Goal: Find specific page/section: Locate a particular part of the current website

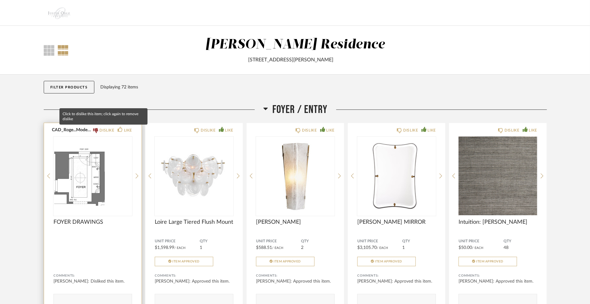
click at [96, 129] on icon at bounding box center [95, 130] width 5 height 5
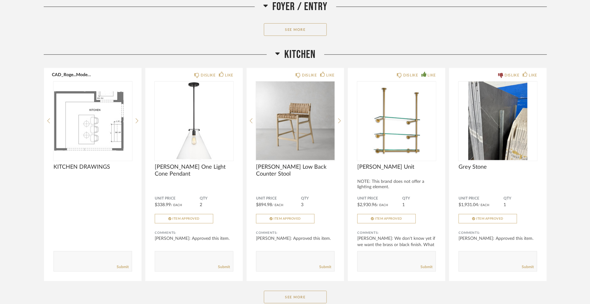
scroll to position [310, 0]
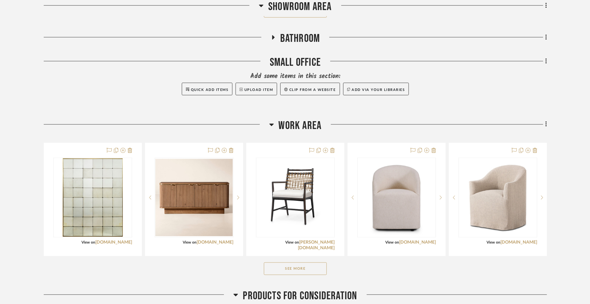
scroll to position [691, 0]
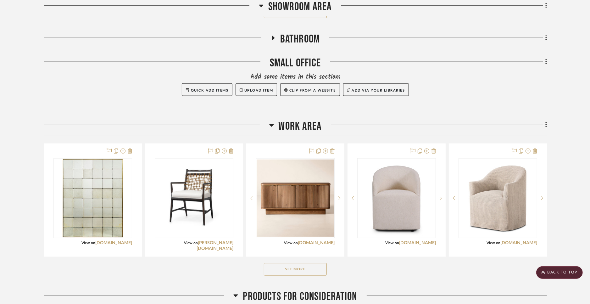
click at [304, 266] on button "See More" at bounding box center [295, 269] width 63 height 13
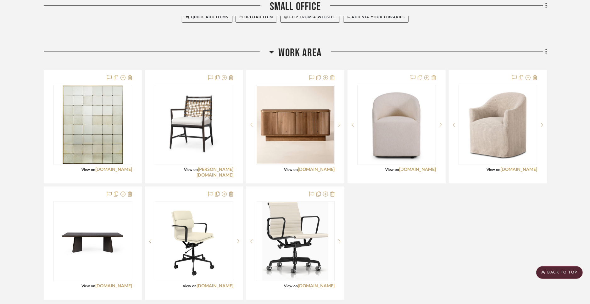
scroll to position [769, 0]
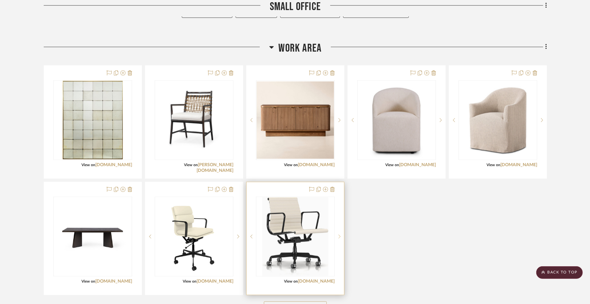
click at [337, 232] on div at bounding box center [339, 237] width 9 height 80
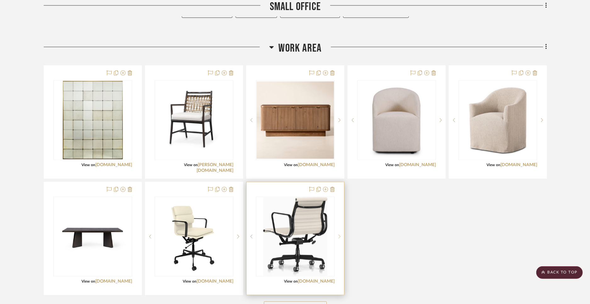
click at [339, 234] on icon at bounding box center [339, 236] width 2 height 4
